Goal: Information Seeking & Learning: Learn about a topic

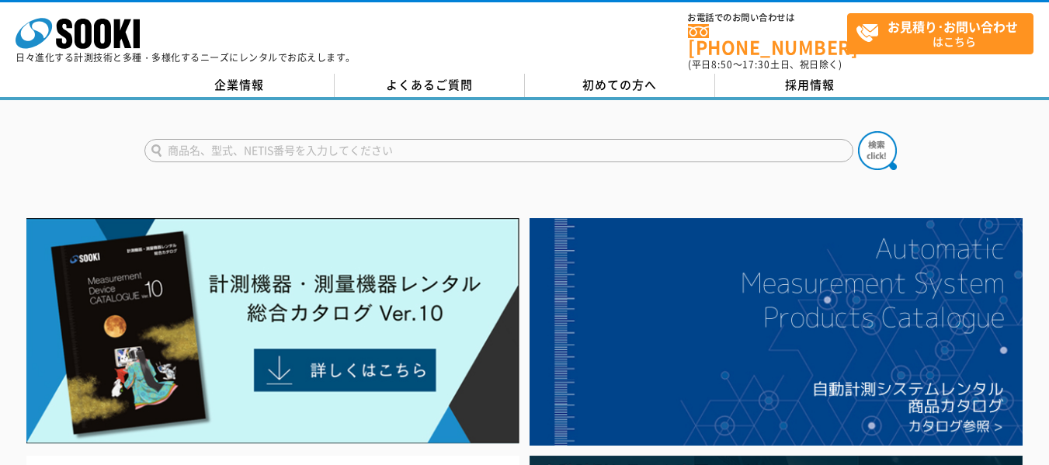
click at [523, 110] on div at bounding box center [524, 137] width 1049 height 75
click at [450, 139] on input "text" at bounding box center [498, 150] width 709 height 23
type input "濁度計"
click at [858, 131] on button at bounding box center [877, 150] width 39 height 39
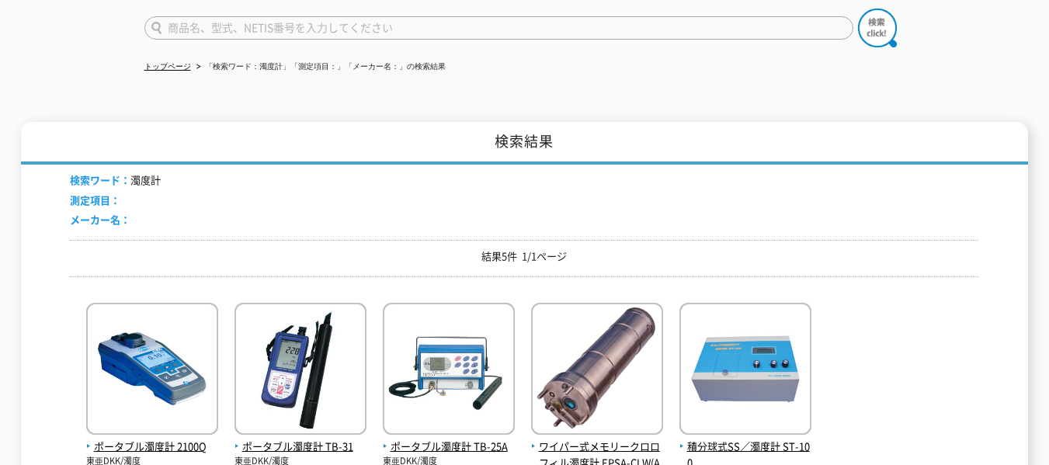
scroll to position [311, 0]
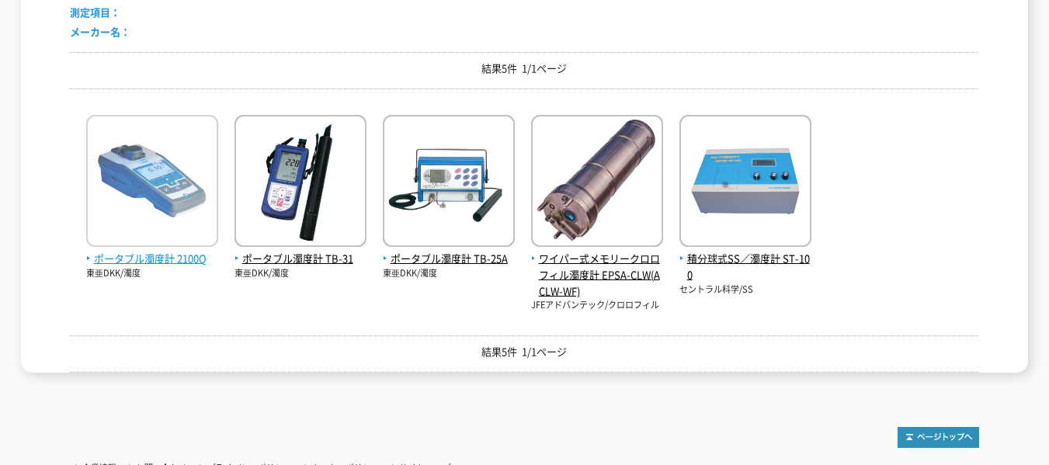
click at [166, 251] on span "ポータブル濁度計 2100Q" at bounding box center [152, 259] width 132 height 16
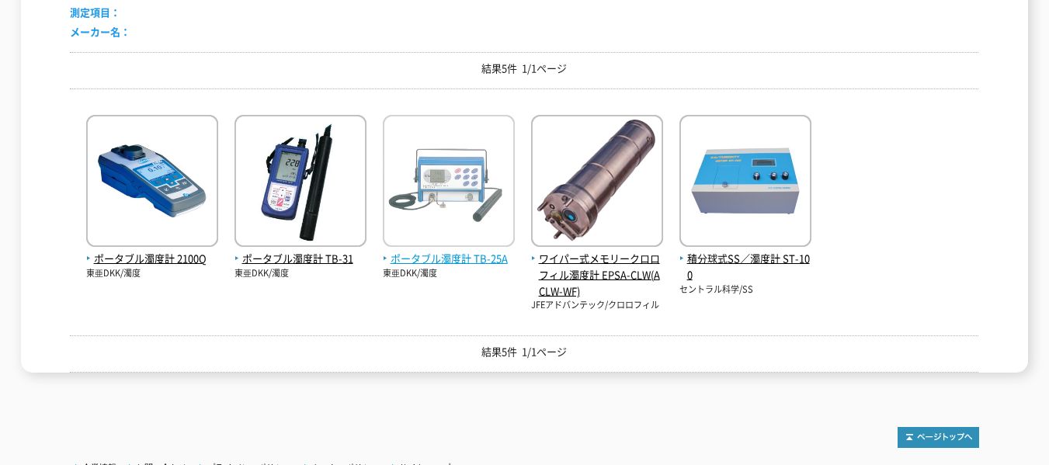
click at [459, 251] on span "ポータブル濁度計 TB-25A" at bounding box center [449, 259] width 132 height 16
